Goal: Task Accomplishment & Management: Use online tool/utility

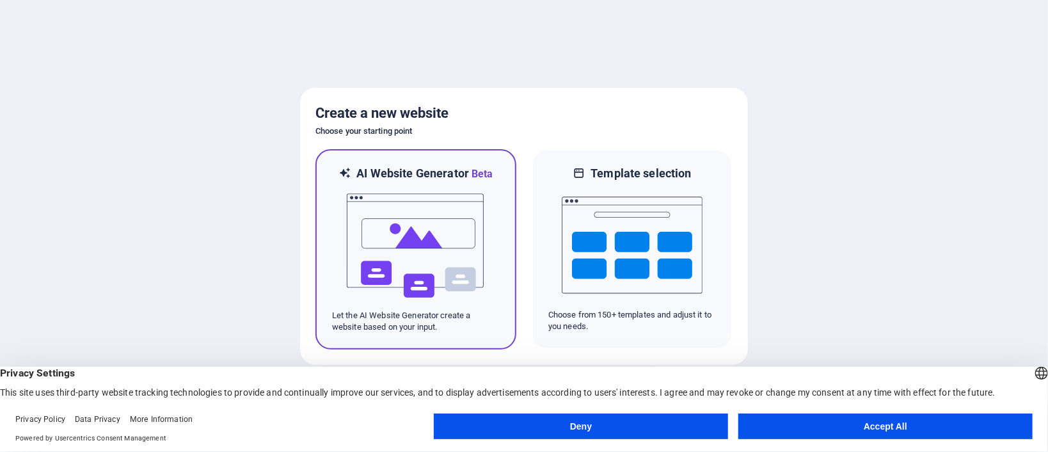
click at [425, 209] on img at bounding box center [416, 246] width 141 height 128
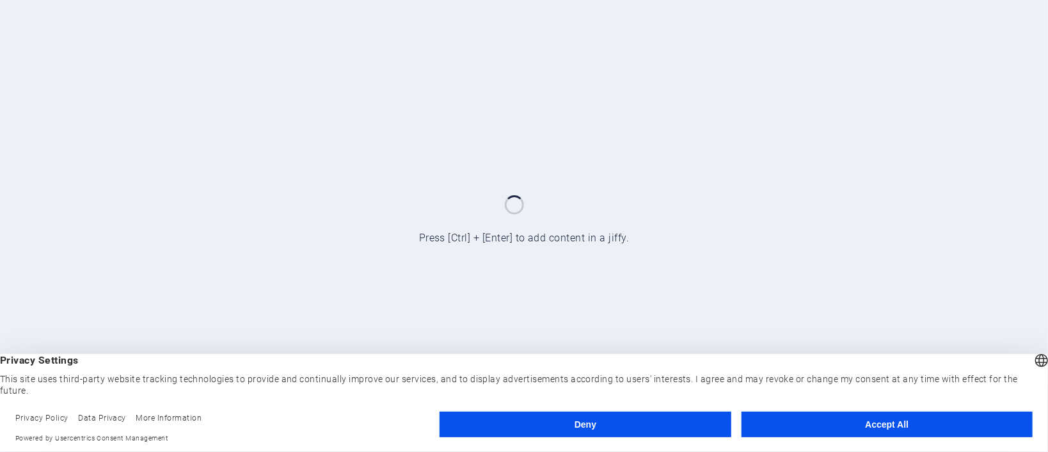
click at [845, 433] on button "Accept All" at bounding box center [887, 425] width 291 height 26
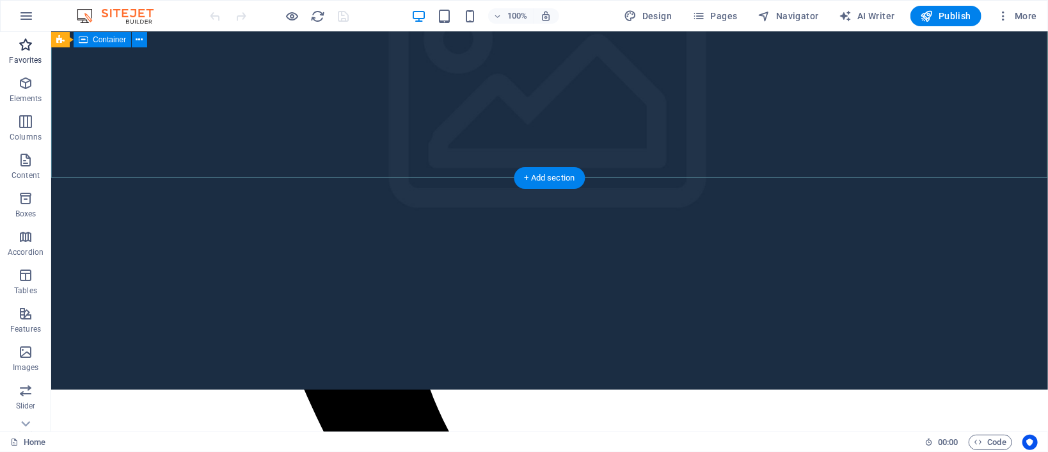
scroll to position [1619, 0]
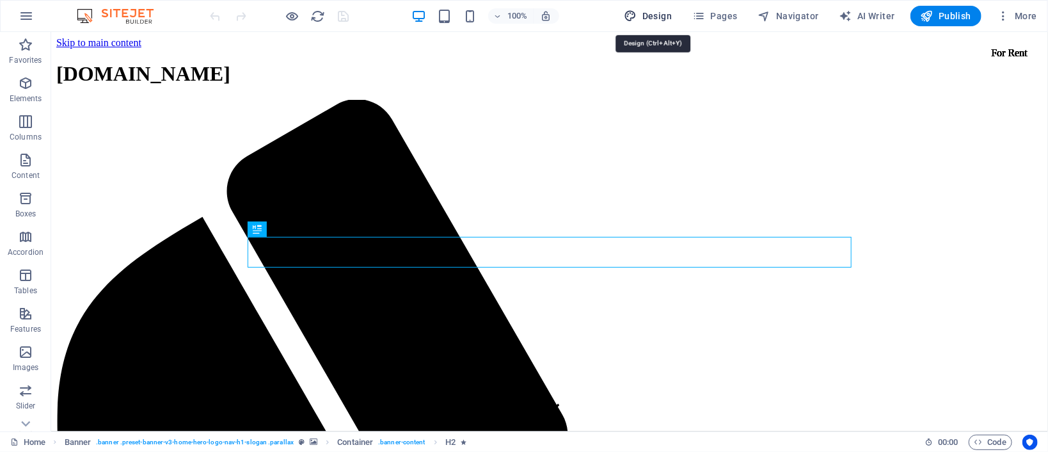
click at [660, 19] on span "Design" at bounding box center [649, 16] width 48 height 13
select select "rem"
select select "200"
select select "px"
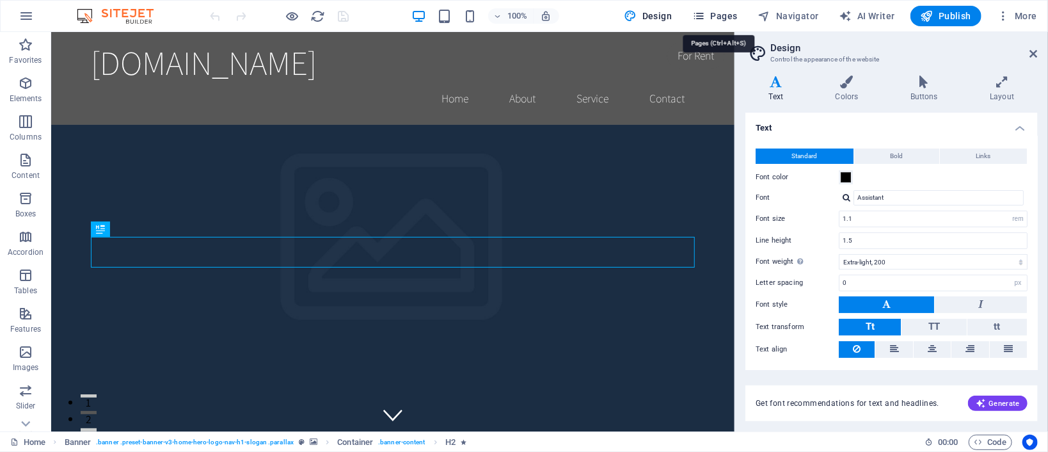
click at [732, 26] on button "Pages" at bounding box center [714, 16] width 55 height 20
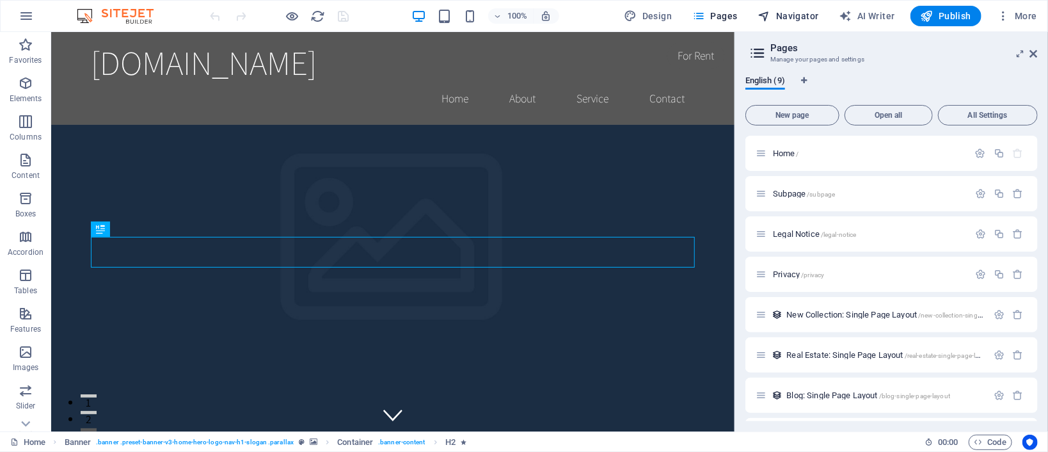
click at [798, 26] on button "Navigator" at bounding box center [788, 16] width 71 height 20
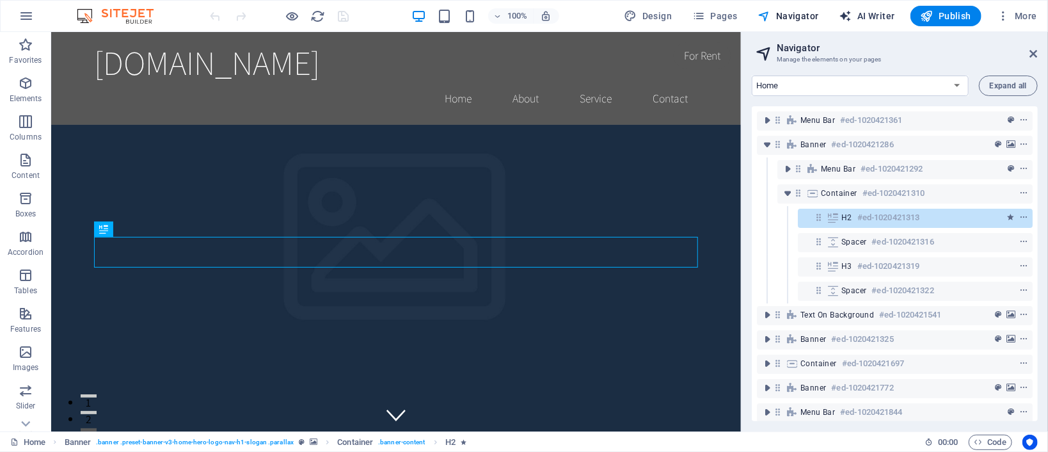
click at [871, 17] on span "AI Writer" at bounding box center [868, 16] width 56 height 13
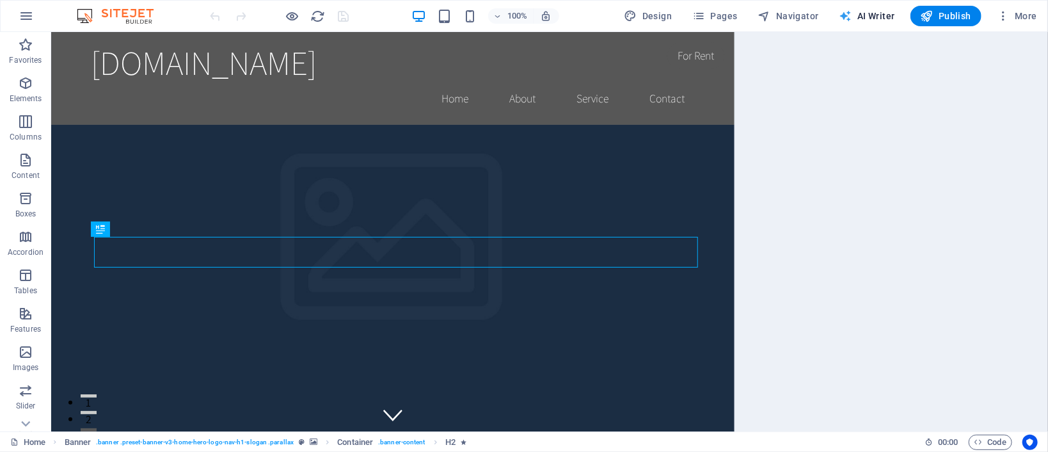
select select "English"
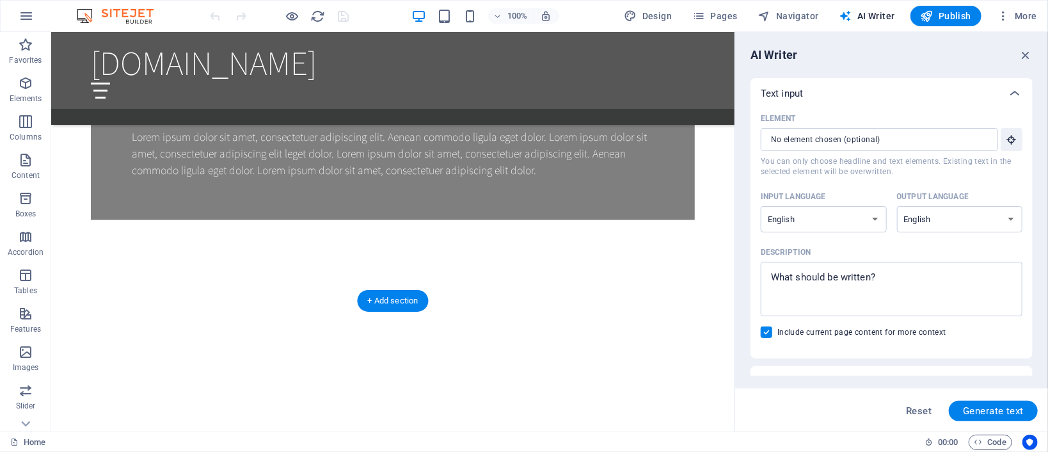
scroll to position [1037, 0]
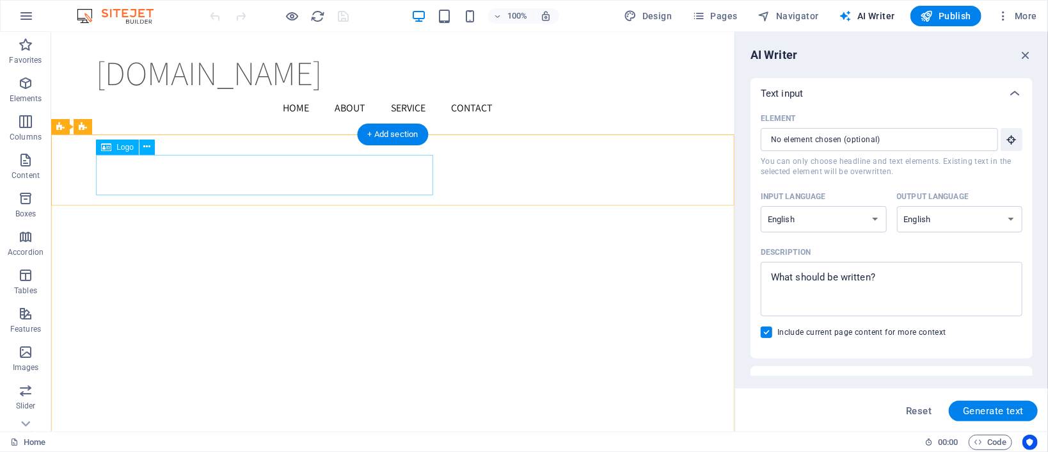
scroll to position [1866, 0]
